Goal: Task Accomplishment & Management: Use online tool/utility

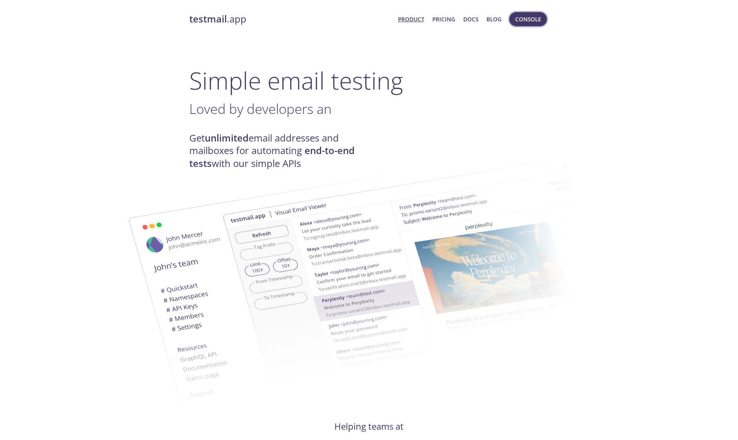
click at [531, 21] on span "Console" at bounding box center [528, 19] width 26 height 10
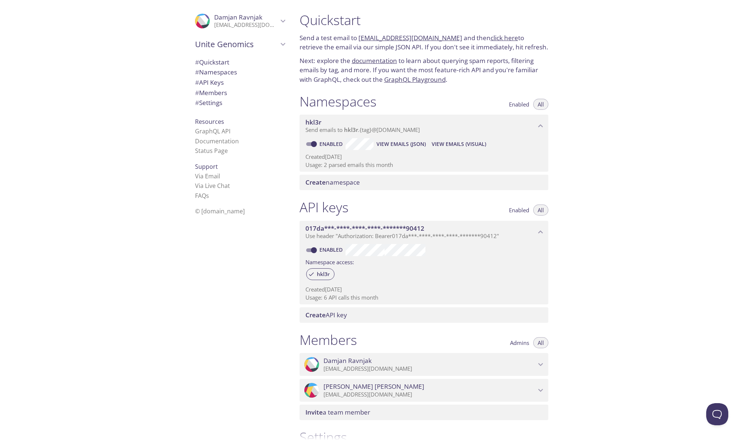
click at [409, 143] on span "View Emails (JSON)" at bounding box center [401, 144] width 49 height 9
click at [674, 119] on div "Quickstart Send a test email to [EMAIL_ADDRESS][DOMAIN_NAME] and then click her…" at bounding box center [519, 220] width 450 height 440
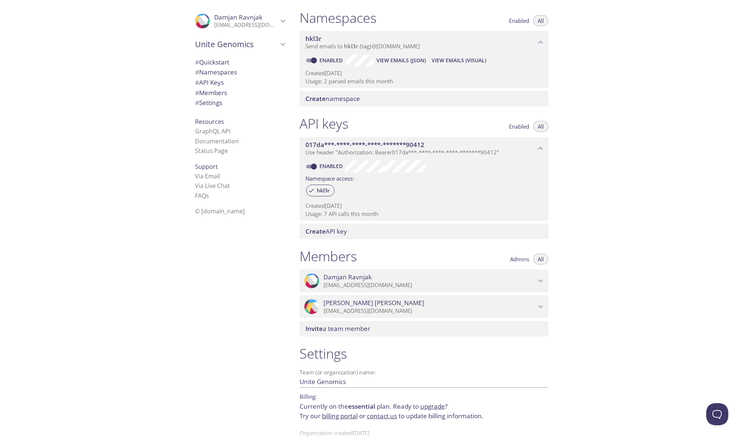
scroll to position [100, 0]
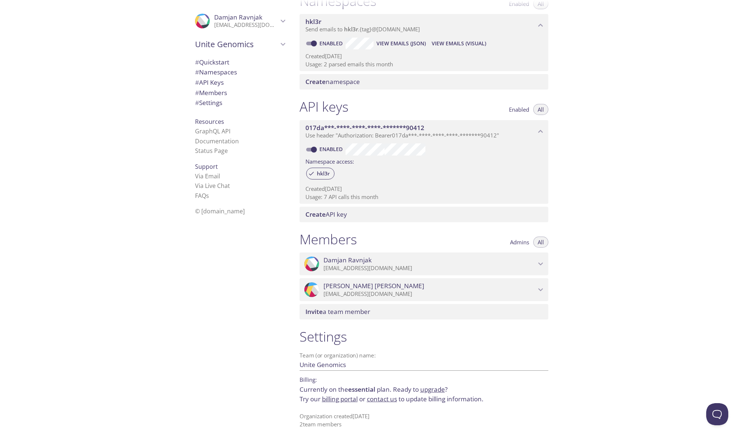
click at [567, 54] on div "Quickstart Send a test email to [EMAIL_ADDRESS][DOMAIN_NAME] and then click her…" at bounding box center [519, 220] width 450 height 440
